Goal: Task Accomplishment & Management: Use online tool/utility

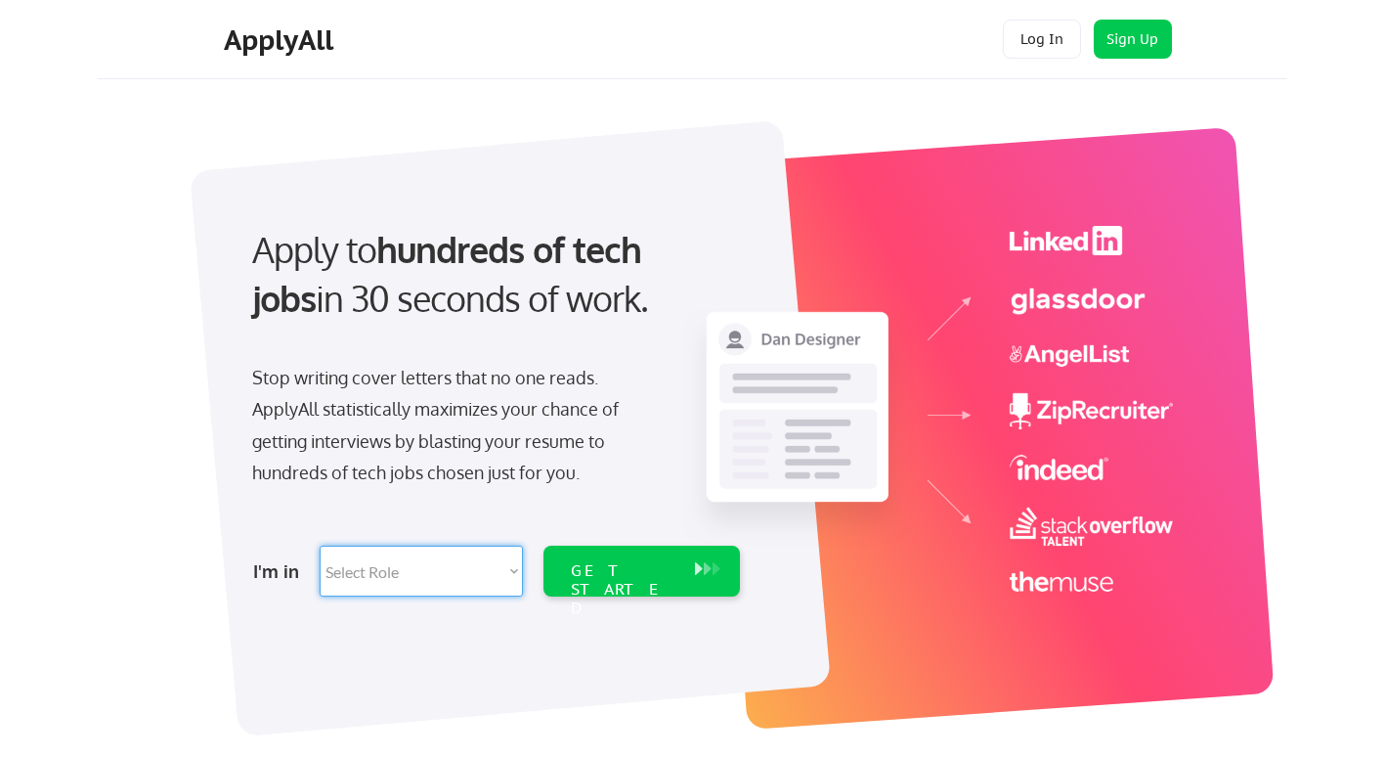
click at [508, 578] on select "Select Role Software Engineering Product Management Customer Success Sales UI/U…" at bounding box center [421, 570] width 203 height 51
select select ""data_science___analytics""
click at [320, 545] on select "Select Role Software Engineering Product Management Customer Success Sales UI/U…" at bounding box center [421, 570] width 203 height 51
select select ""data_science___analytics""
click at [599, 591] on div "GET STARTED" at bounding box center [623, 570] width 124 height 51
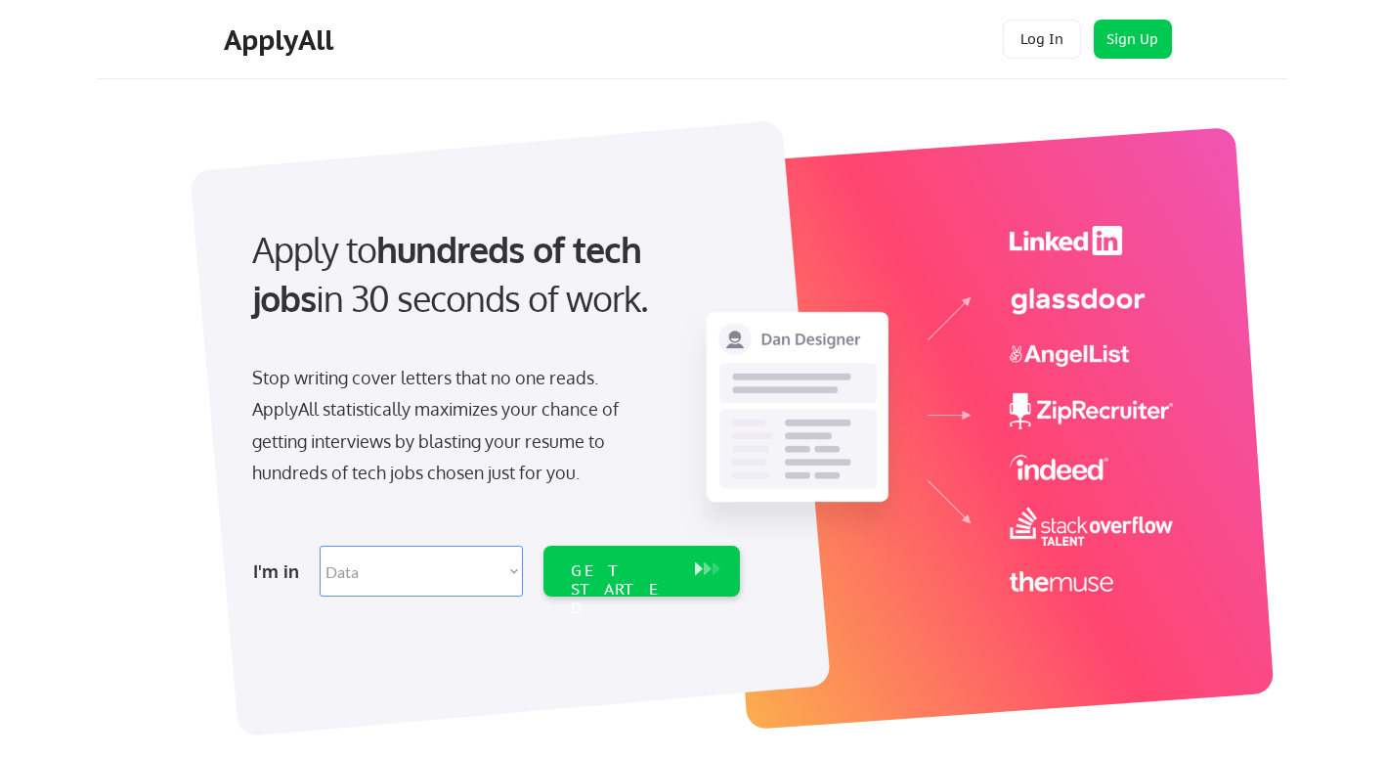
select select ""data_science___analytics""
